Goal: Task Accomplishment & Management: Complete application form

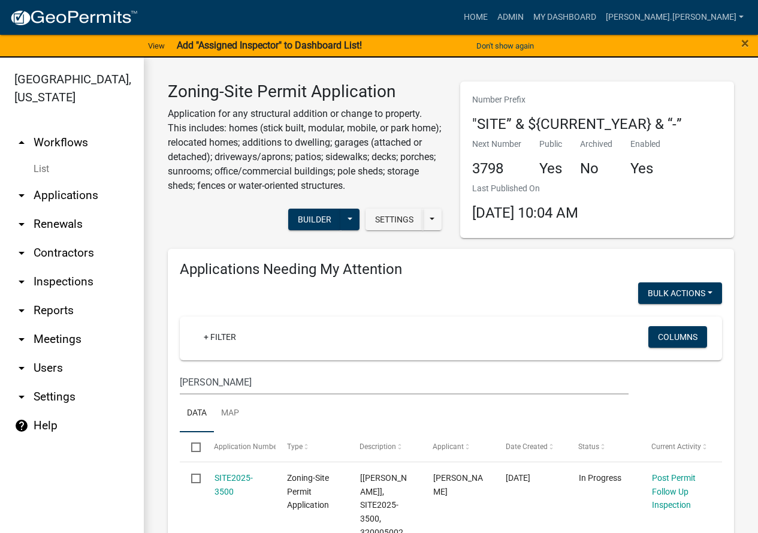
scroll to position [690, 0]
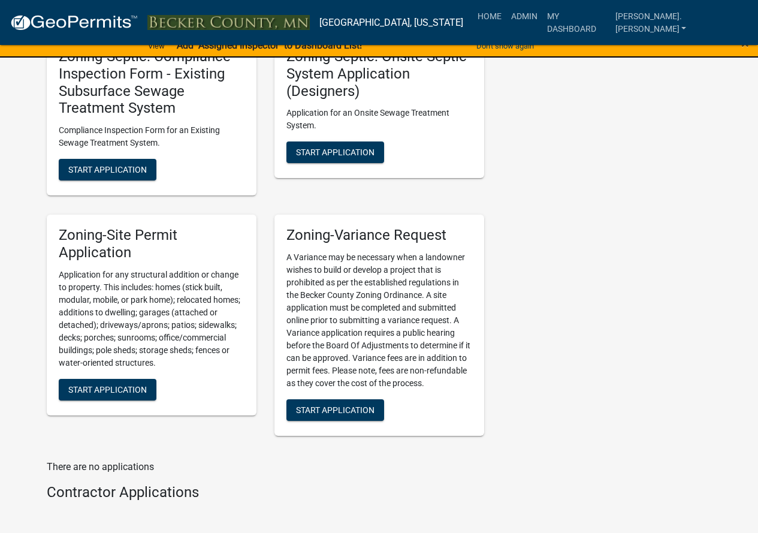
scroll to position [1378, 0]
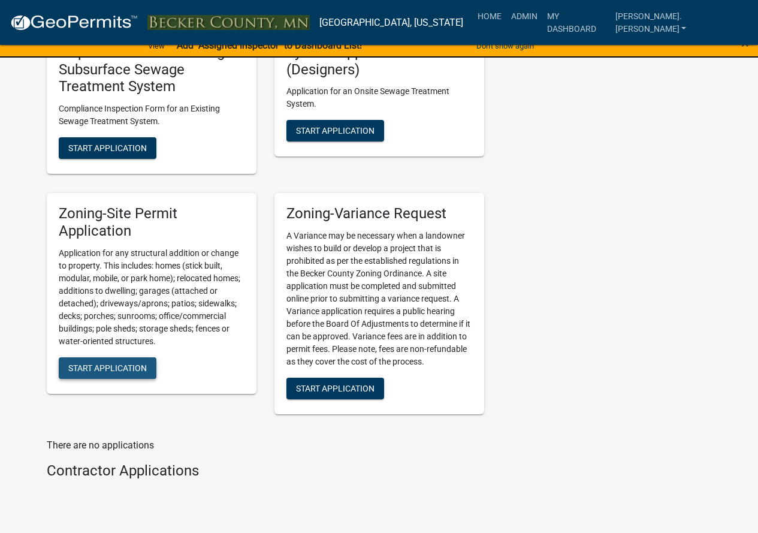
click at [111, 365] on span "Start Application" at bounding box center [107, 367] width 78 height 10
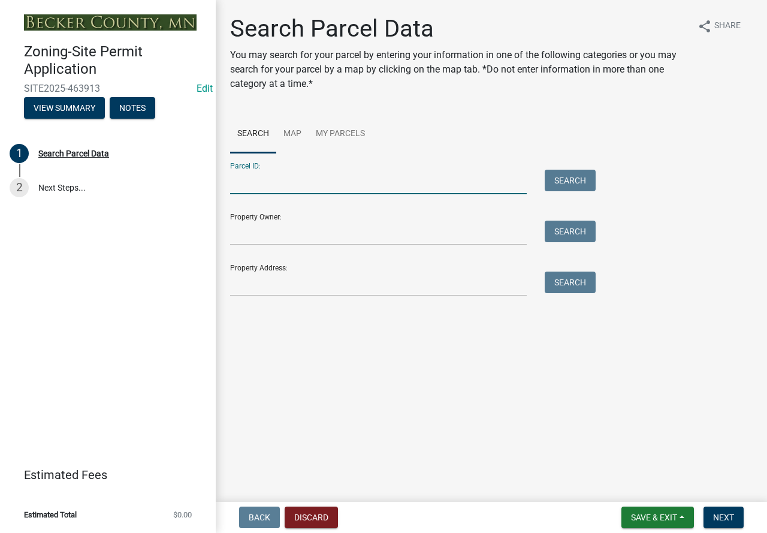
paste input "170206002"
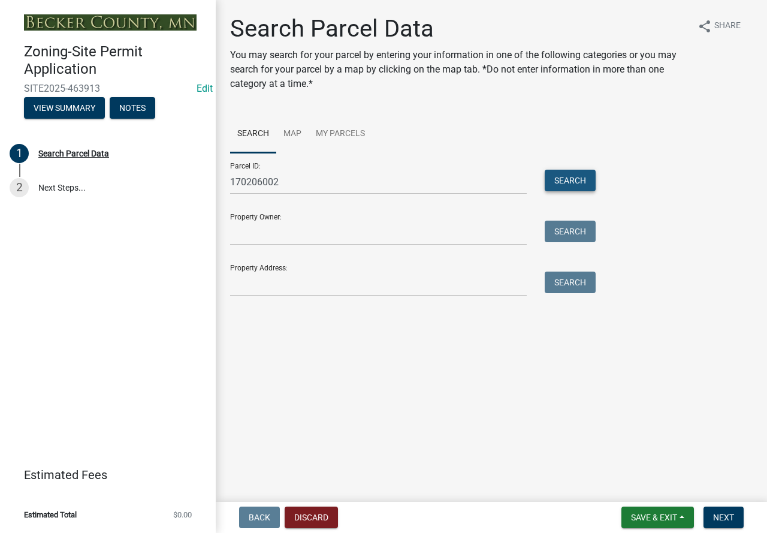
click at [558, 179] on button "Search" at bounding box center [570, 181] width 51 height 22
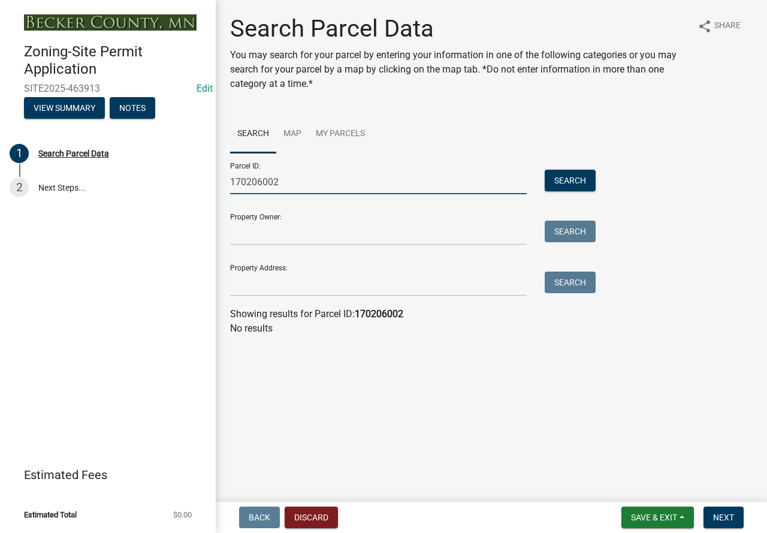
click at [246, 179] on input "170206002" at bounding box center [378, 182] width 297 height 25
type input "170206002"
click at [576, 179] on button "Search" at bounding box center [570, 181] width 51 height 22
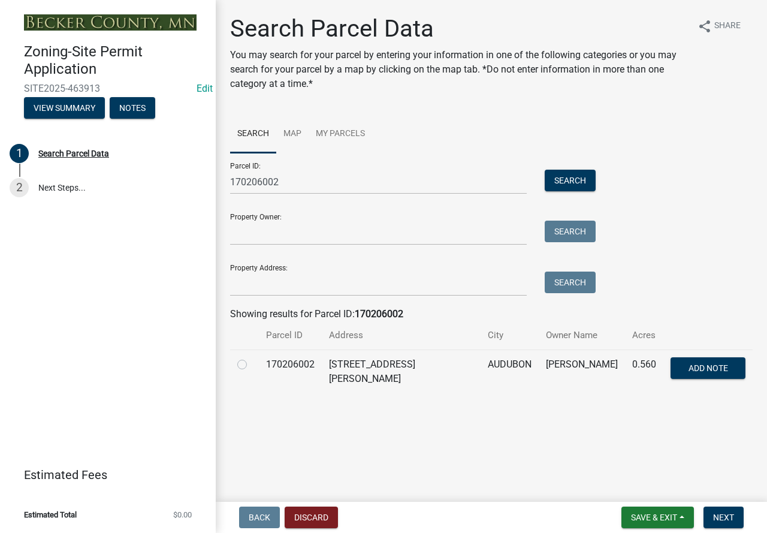
click at [252, 357] on label at bounding box center [252, 357] width 0 height 0
click at [252, 364] on input "radio" at bounding box center [256, 361] width 8 height 8
radio input "true"
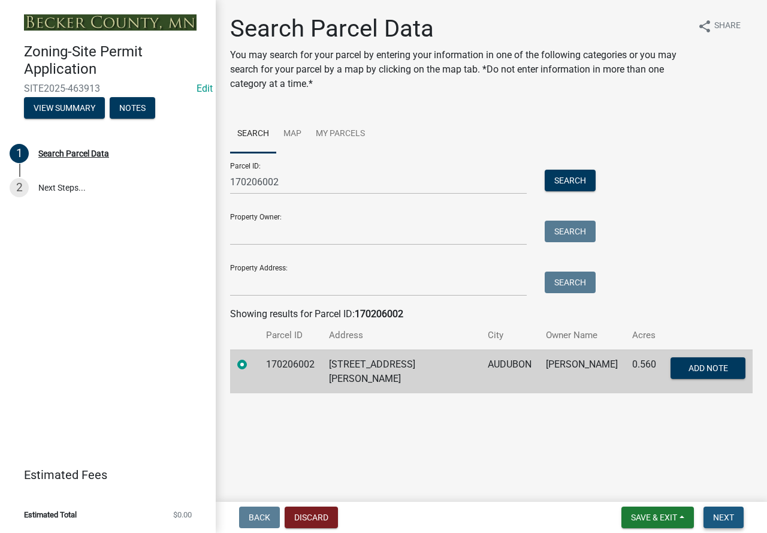
click at [727, 518] on span "Next" at bounding box center [723, 517] width 21 height 10
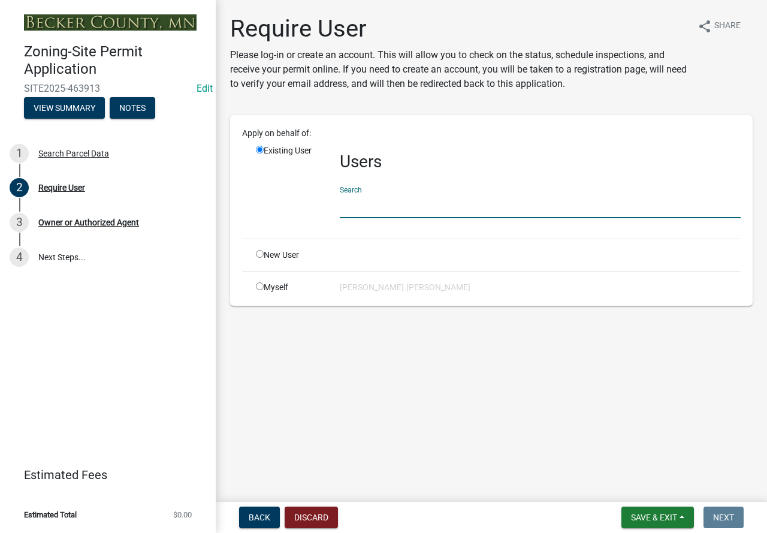
click at [367, 202] on input "text" at bounding box center [540, 206] width 401 height 25
click at [259, 250] on input "radio" at bounding box center [260, 254] width 8 height 8
radio input "true"
radio input "false"
